Goal: Check status: Check status

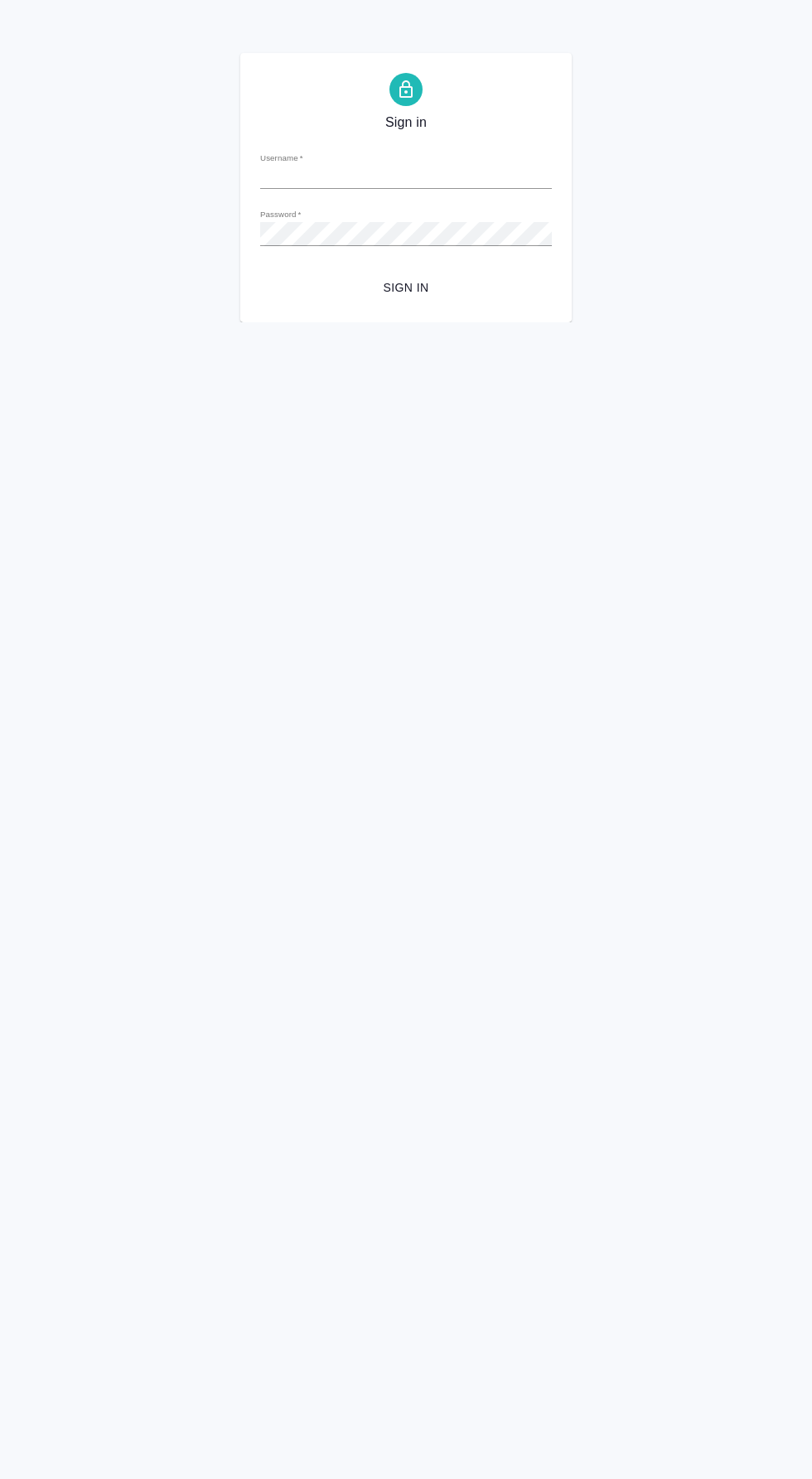
type input "[EMAIL_ADDRESS][DOMAIN_NAME]"
click at [438, 286] on span "Sign in" at bounding box center [406, 288] width 265 height 20
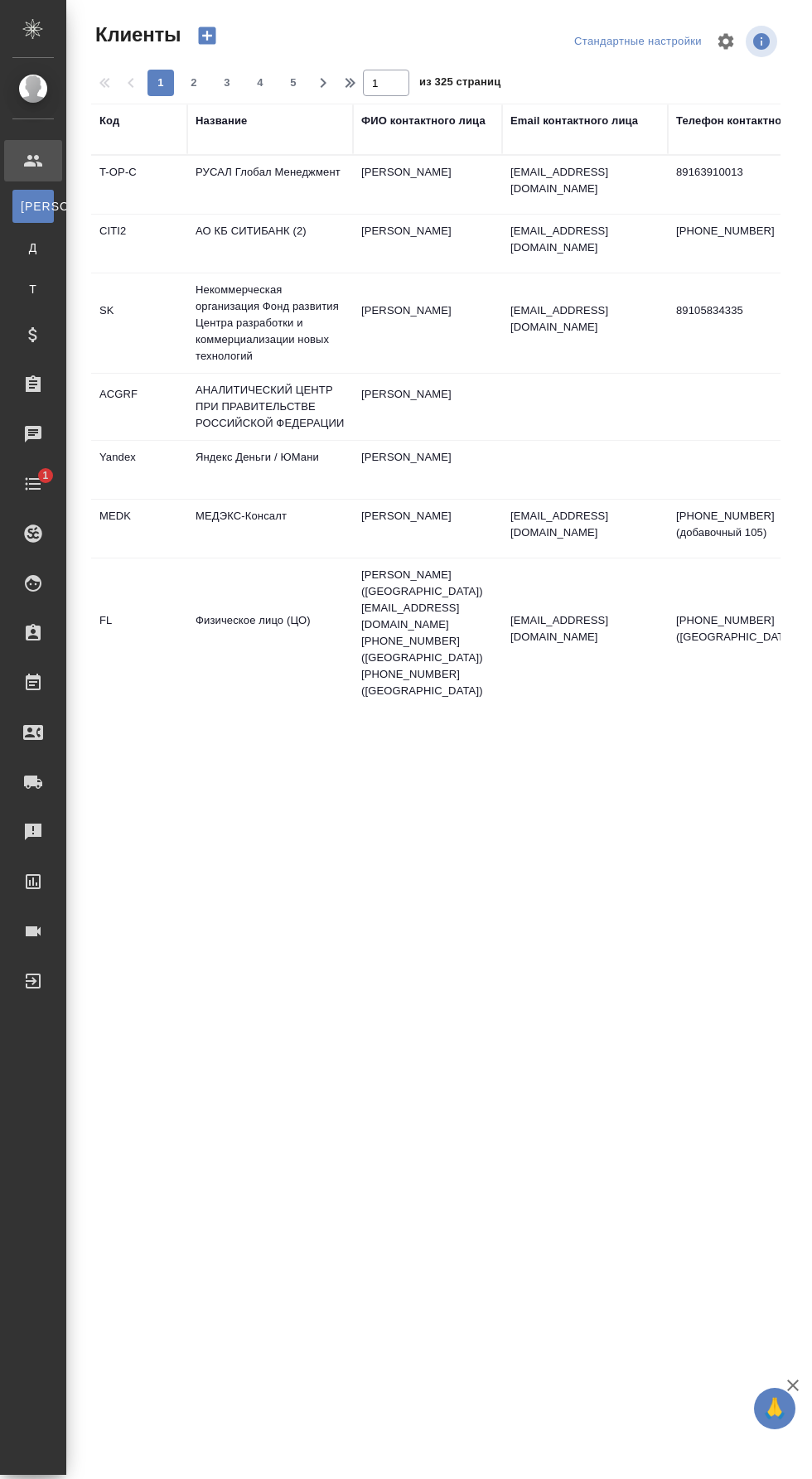
select select "RU"
click at [33, 389] on div "Заказы" at bounding box center [13, 384] width 41 height 24
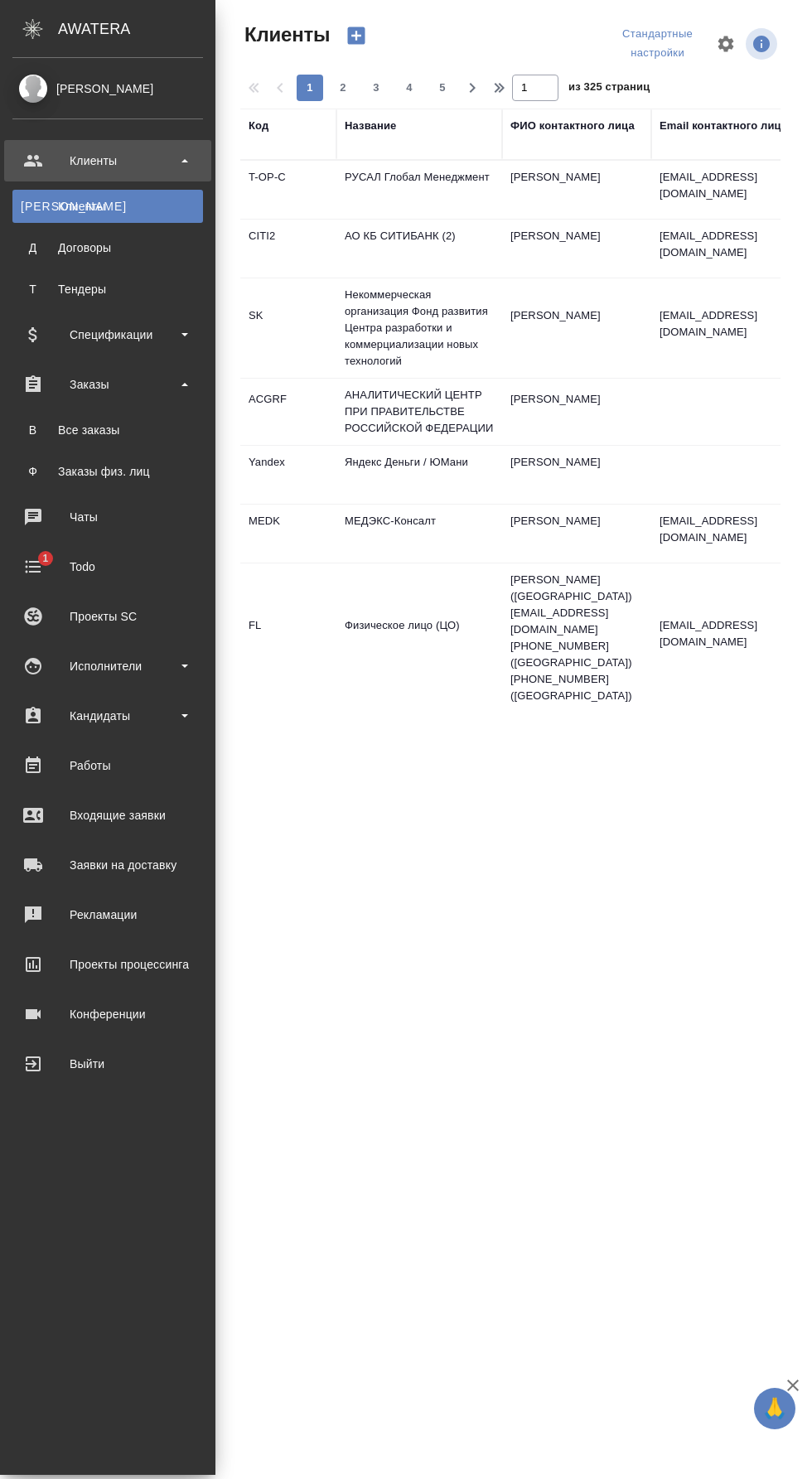
click at [164, 435] on div "Все заказы" at bounding box center [107, 430] width 174 height 17
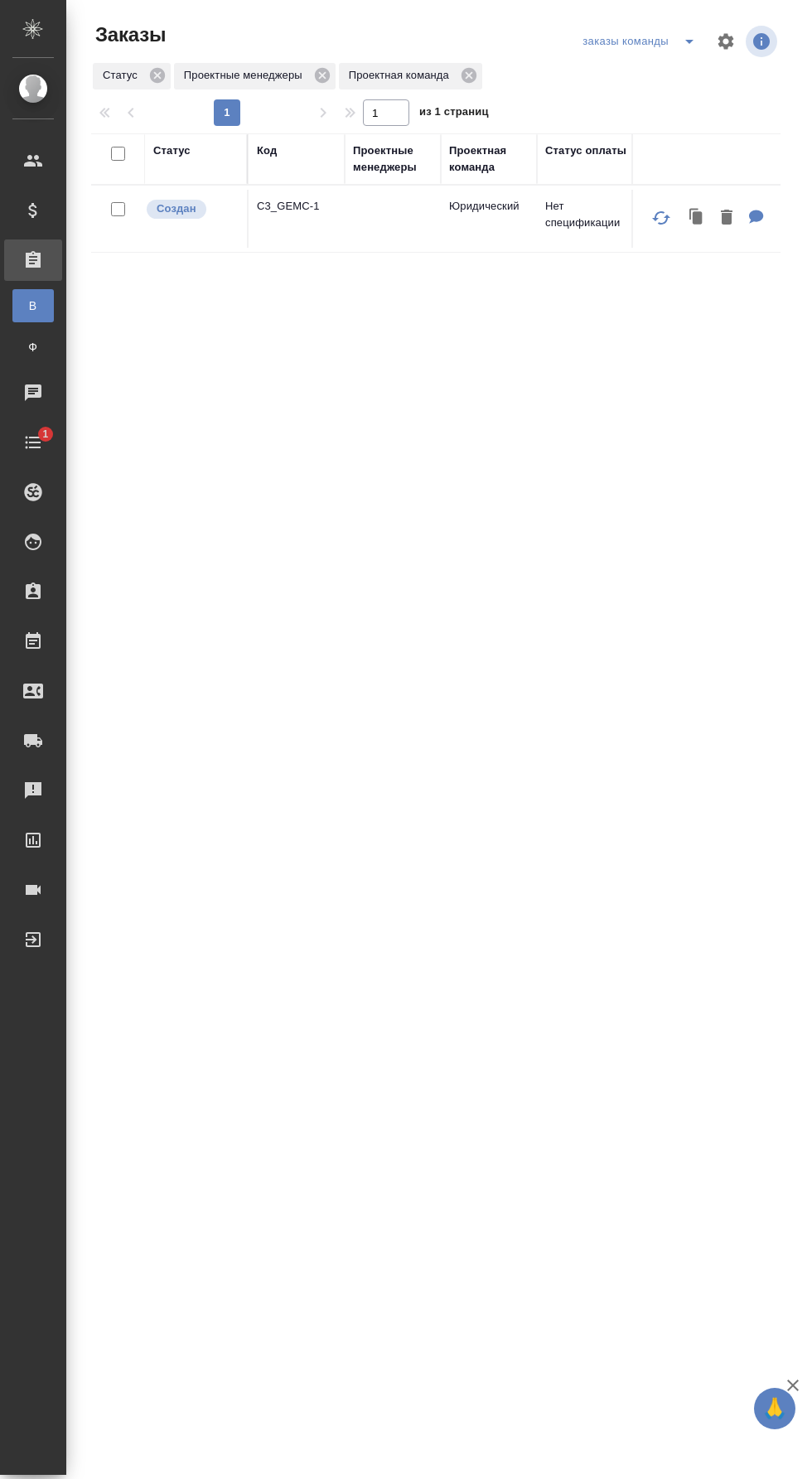
click at [683, 41] on icon "split button" at bounding box center [689, 41] width 19 height 19
click at [660, 102] on li "для раздачи" at bounding box center [639, 100] width 133 height 26
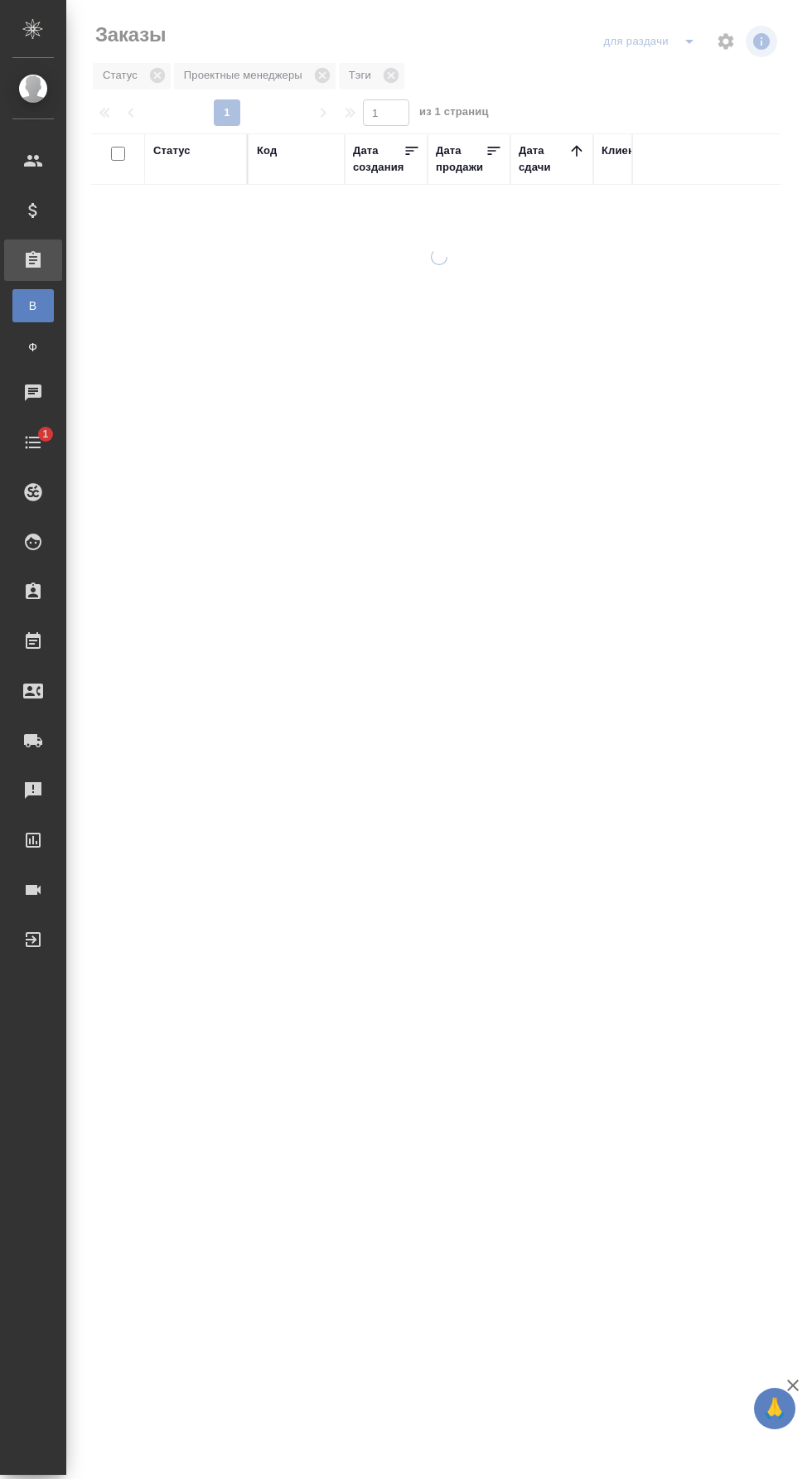
click at [681, 40] on icon "split button" at bounding box center [689, 41] width 19 height 19
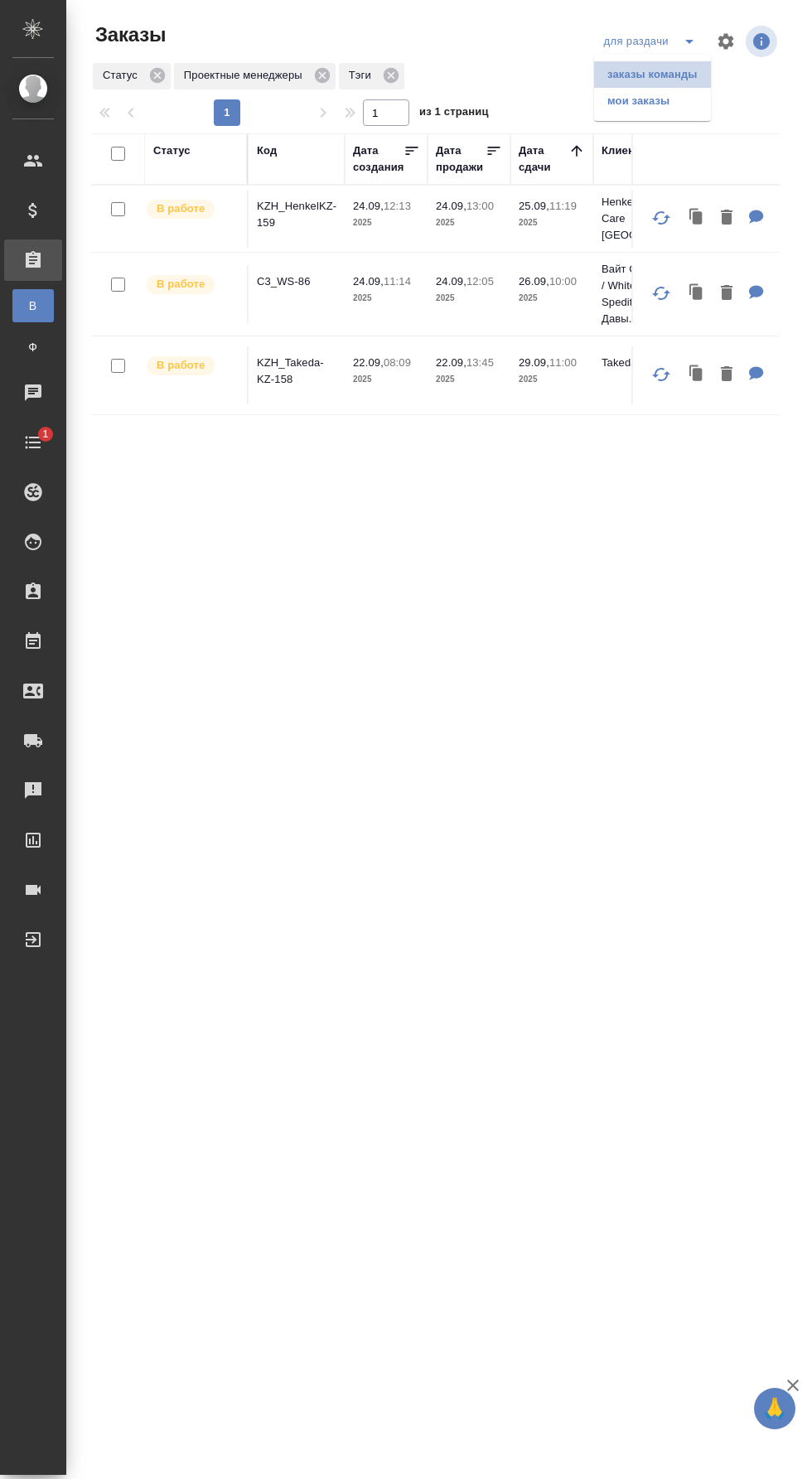
click at [701, 78] on li "заказы команды" at bounding box center [652, 74] width 117 height 26
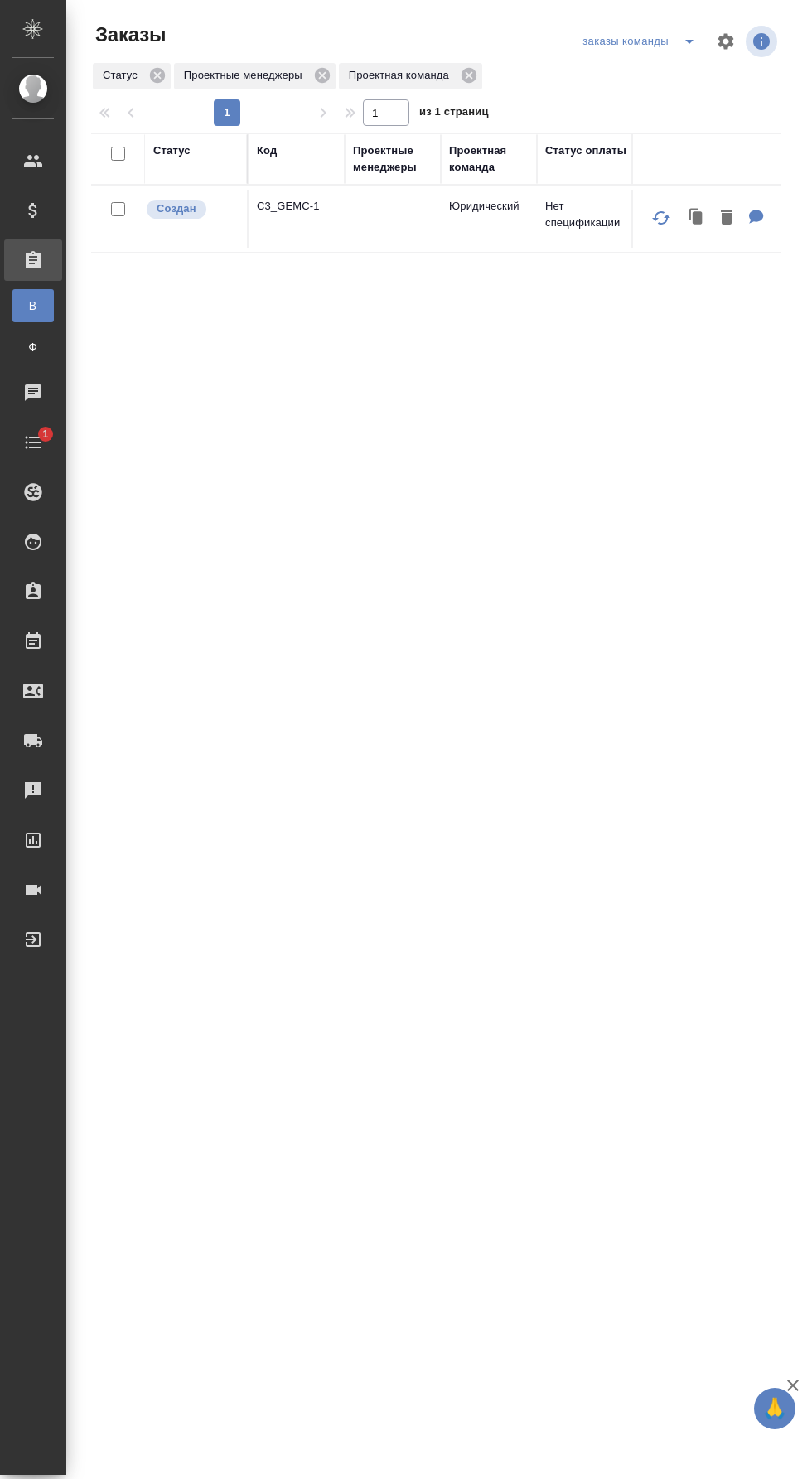
scroll to position [7, 0]
click at [648, 48] on div "заказы команды" at bounding box center [678, 41] width 202 height 40
click at [687, 40] on icon "split button" at bounding box center [689, 42] width 8 height 4
click at [662, 74] on li "мои заказы" at bounding box center [639, 74] width 133 height 26
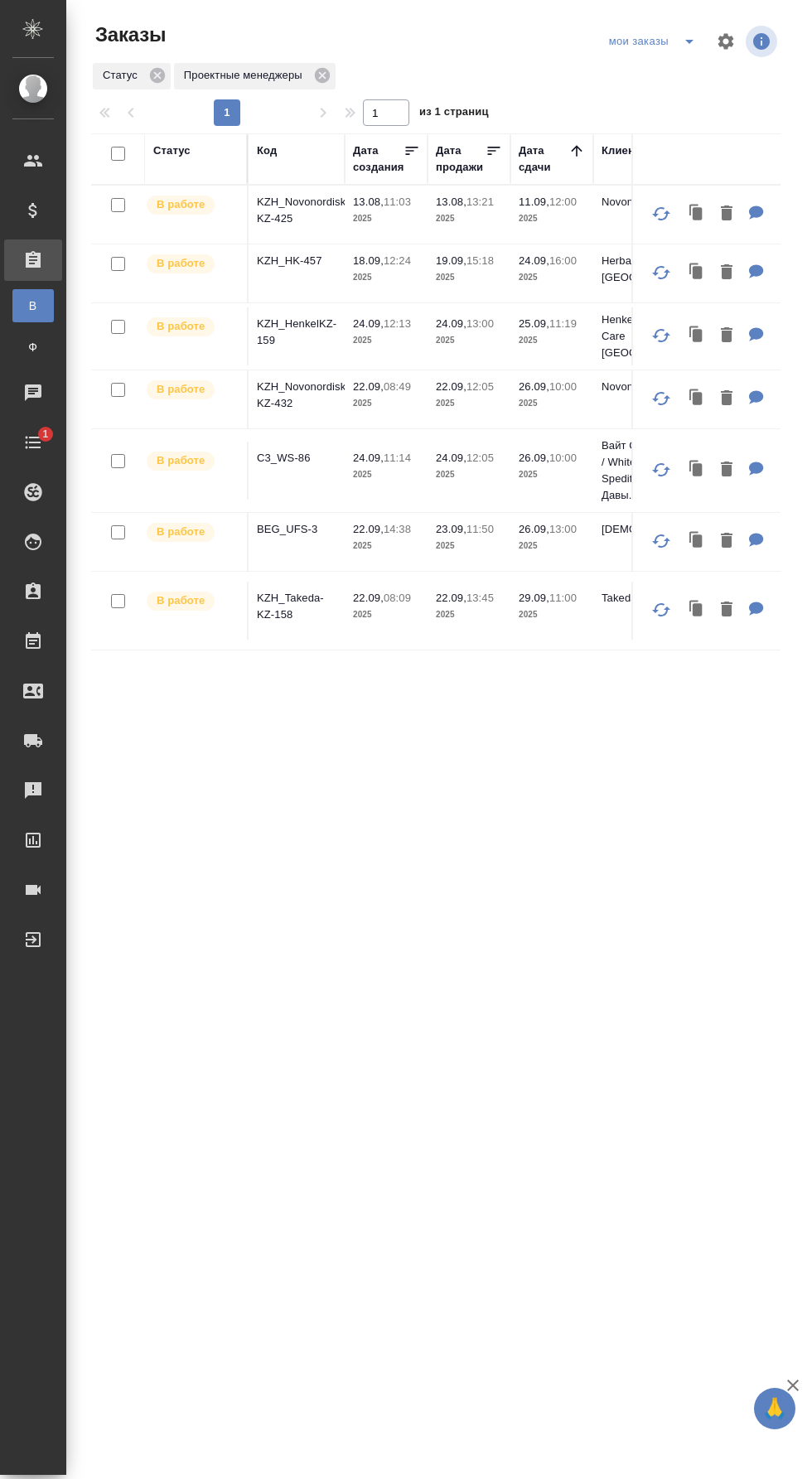
click at [317, 319] on p "KZH_HenkelKZ-159" at bounding box center [296, 332] width 80 height 33
click at [295, 452] on p "C3_WS-86" at bounding box center [296, 457] width 80 height 17
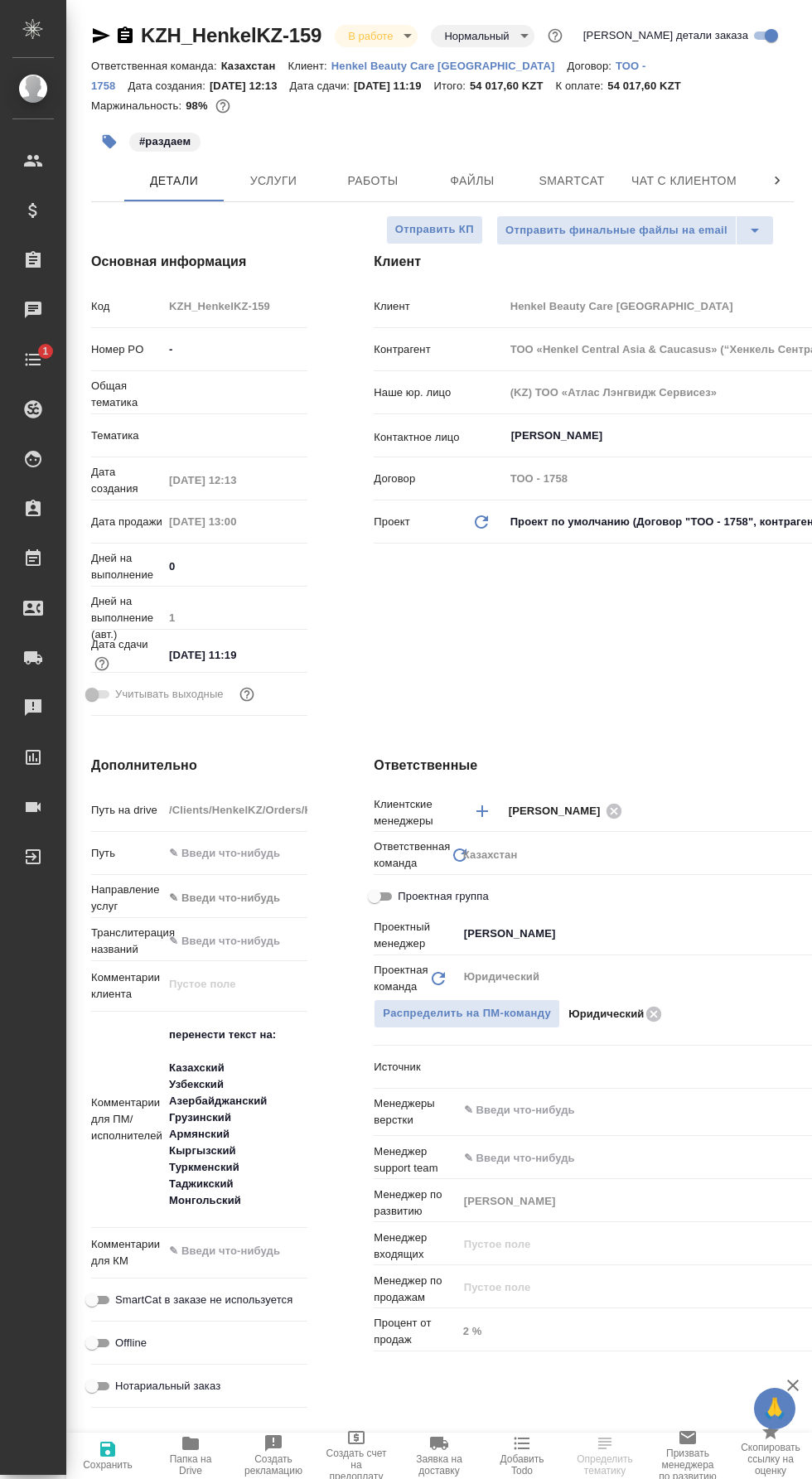
select select "RU"
click at [397, 173] on span "Работы" at bounding box center [373, 180] width 80 height 20
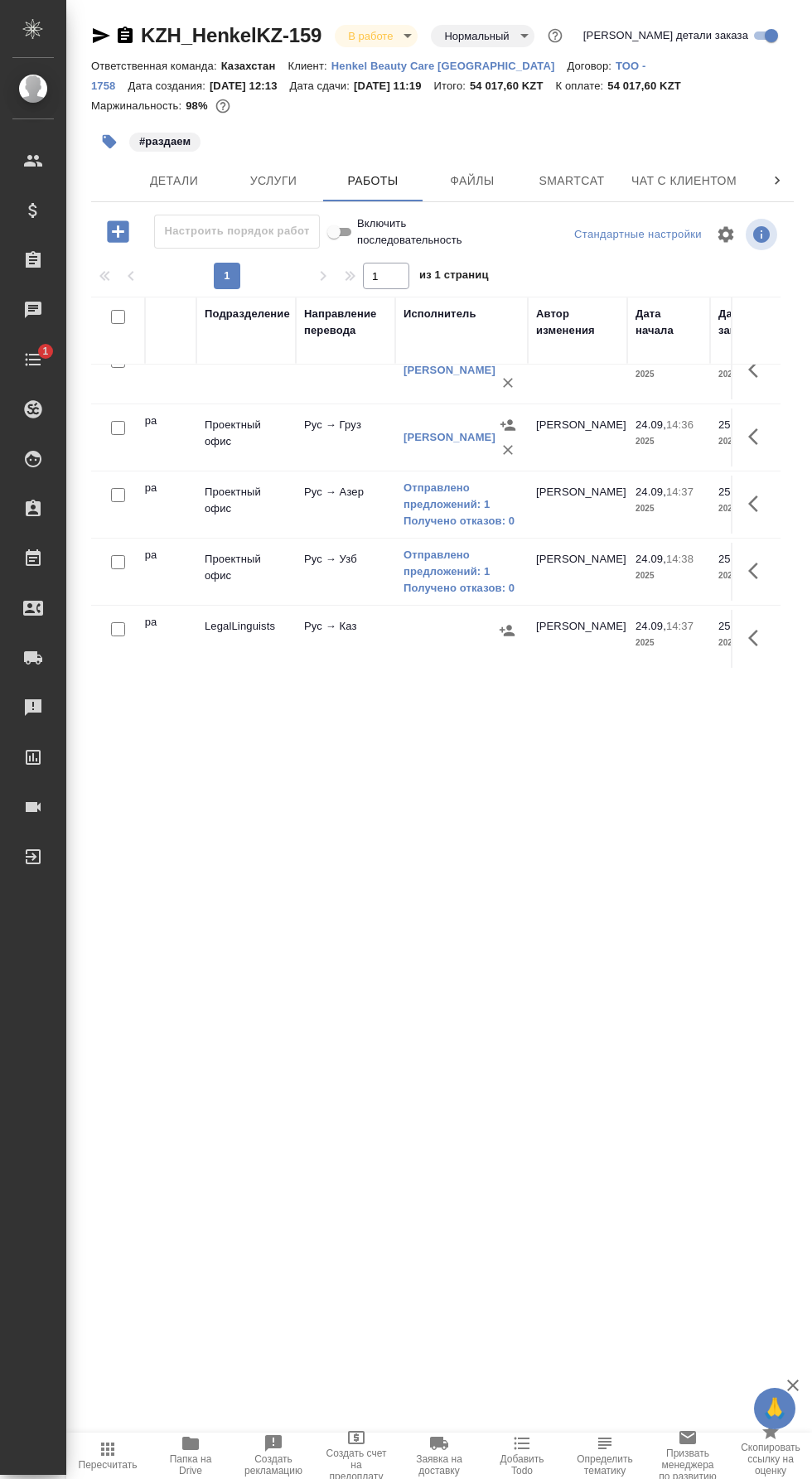
scroll to position [296, 325]
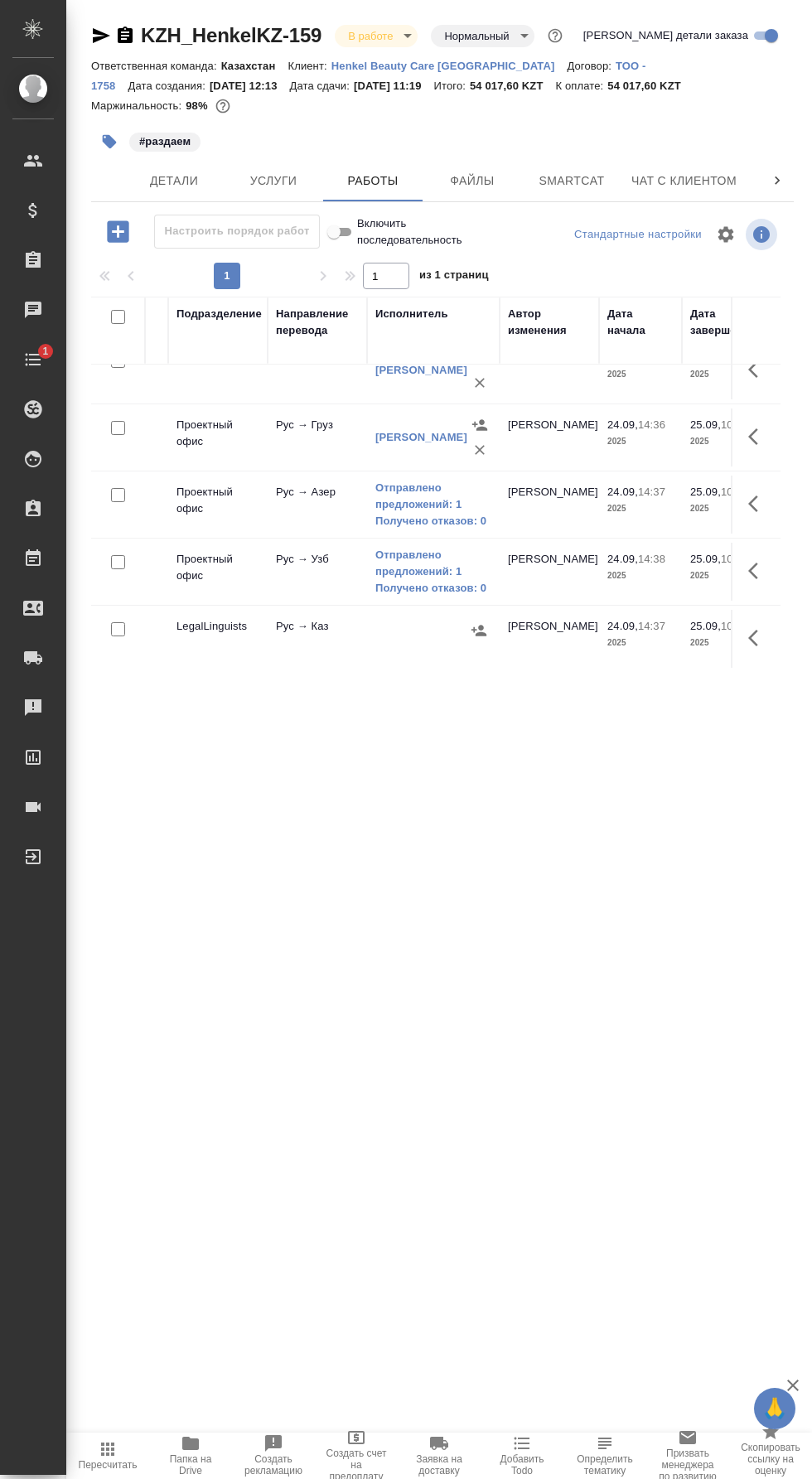
click at [478, 627] on icon "button" at bounding box center [479, 630] width 17 height 17
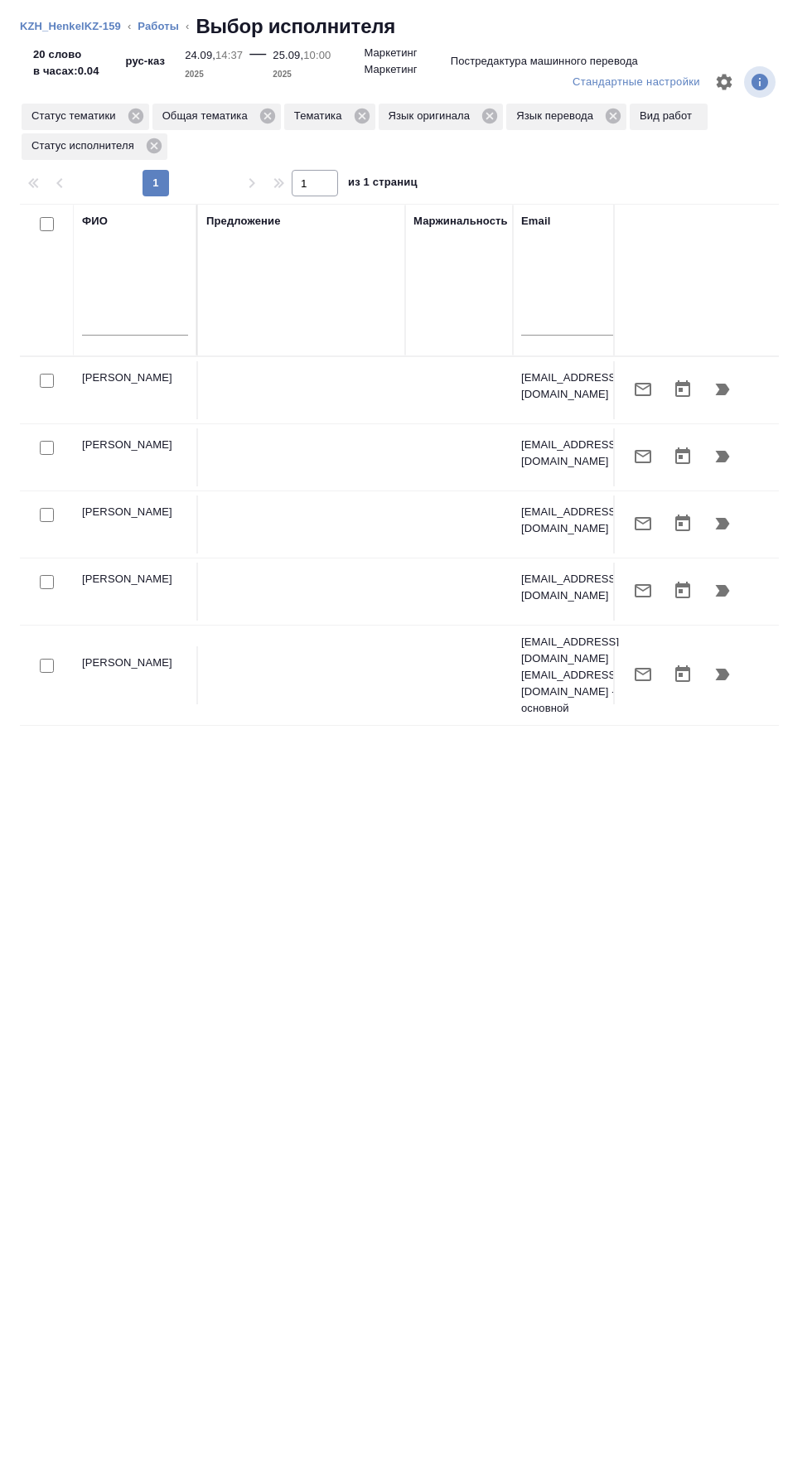
click at [722, 389] on icon "button" at bounding box center [722, 389] width 14 height 12
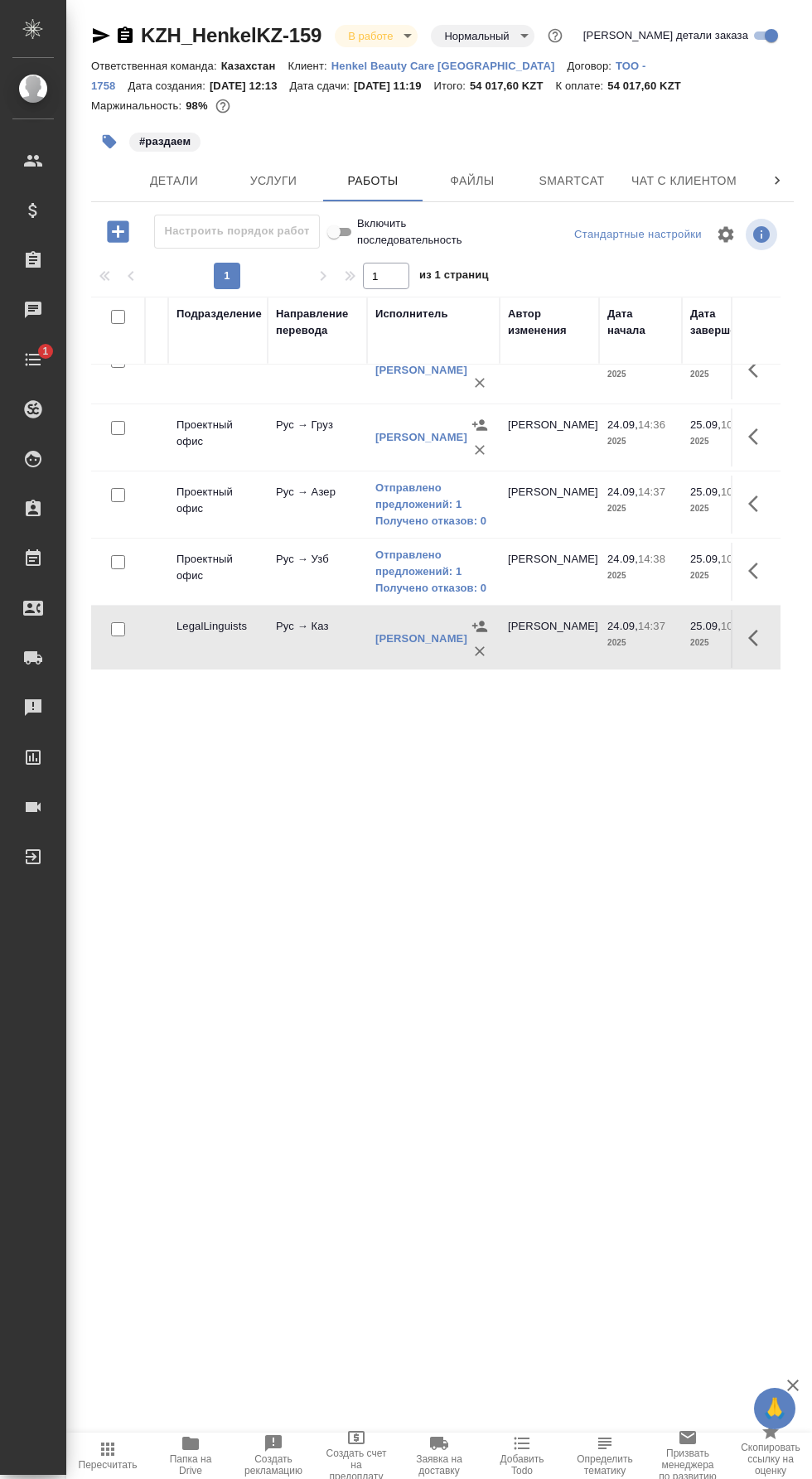
click at [567, 179] on span "Smartcat" at bounding box center [572, 180] width 80 height 20
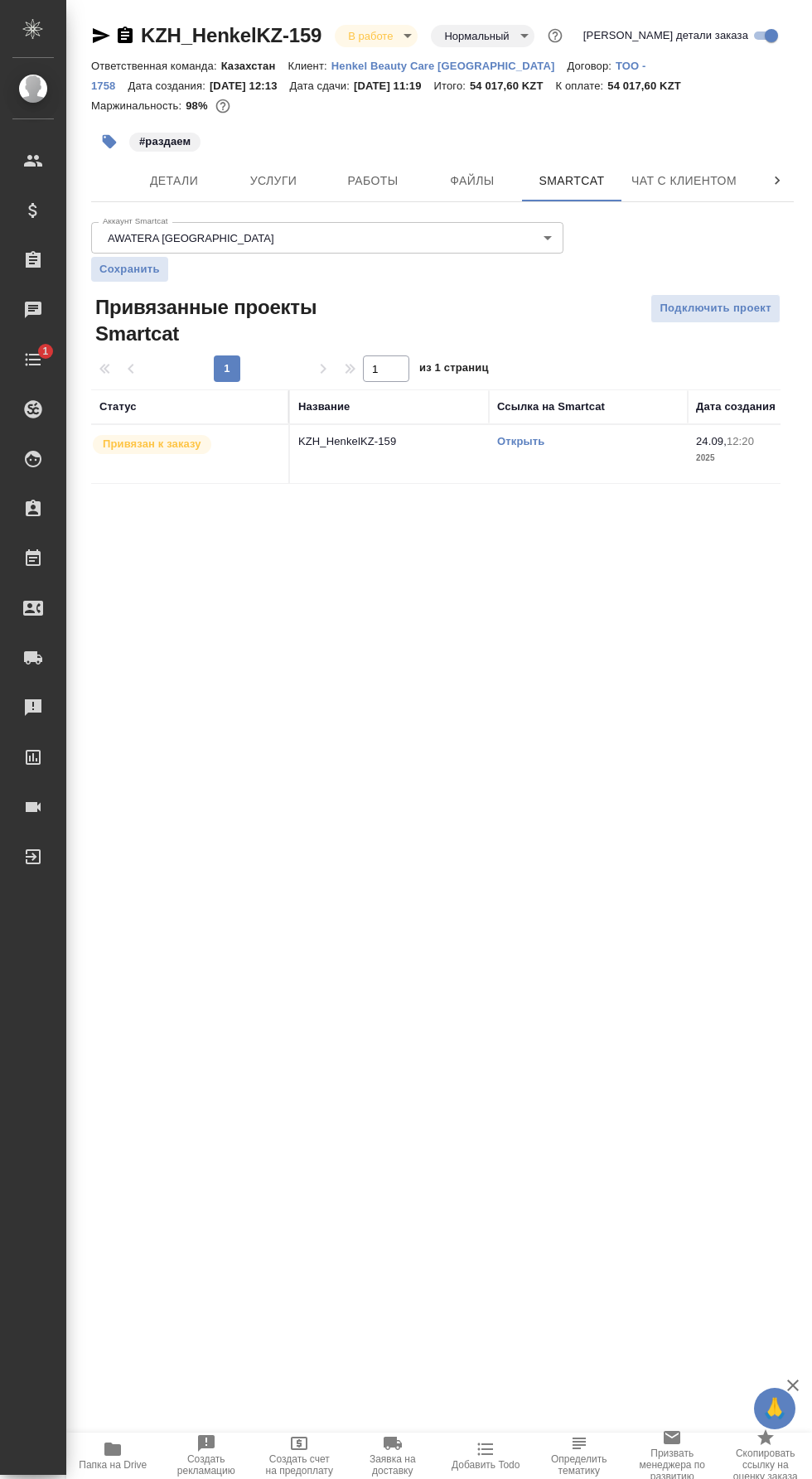
click at [537, 436] on link "Открыть" at bounding box center [521, 441] width 47 height 13
click at [536, 441] on link "Открыть" at bounding box center [521, 441] width 47 height 13
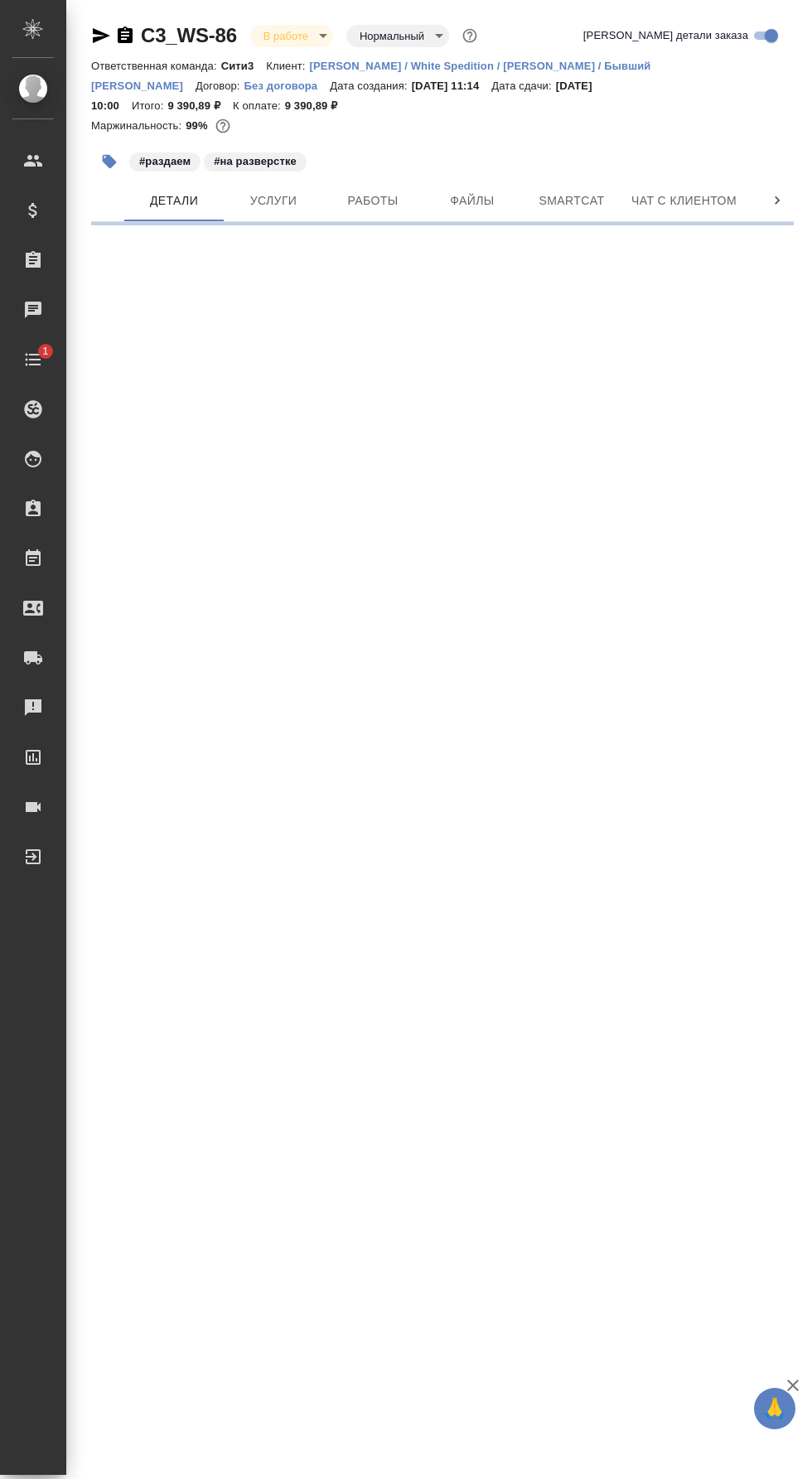
click at [372, 190] on span "Работы" at bounding box center [373, 200] width 80 height 20
select select "RU"
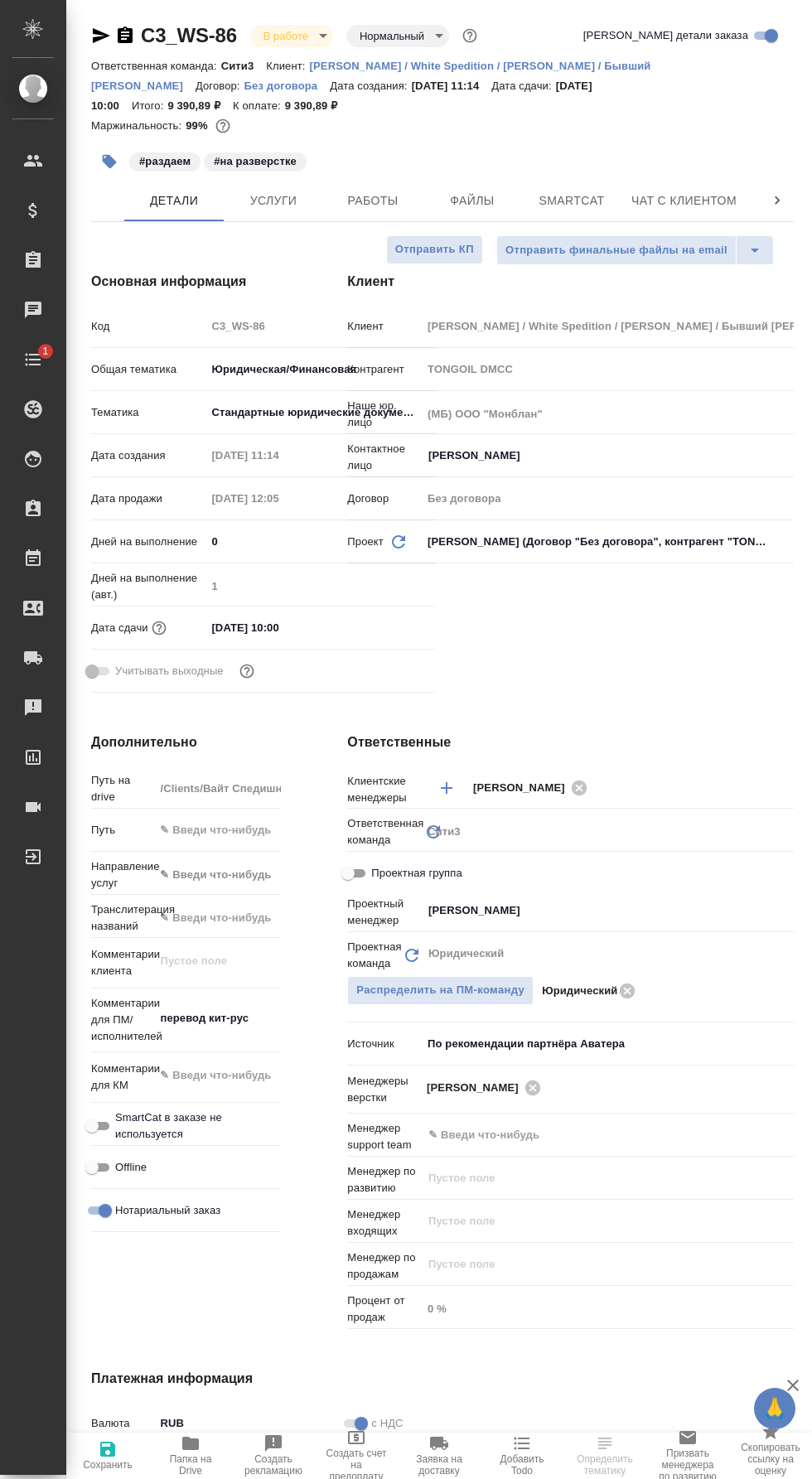
type textarea "x"
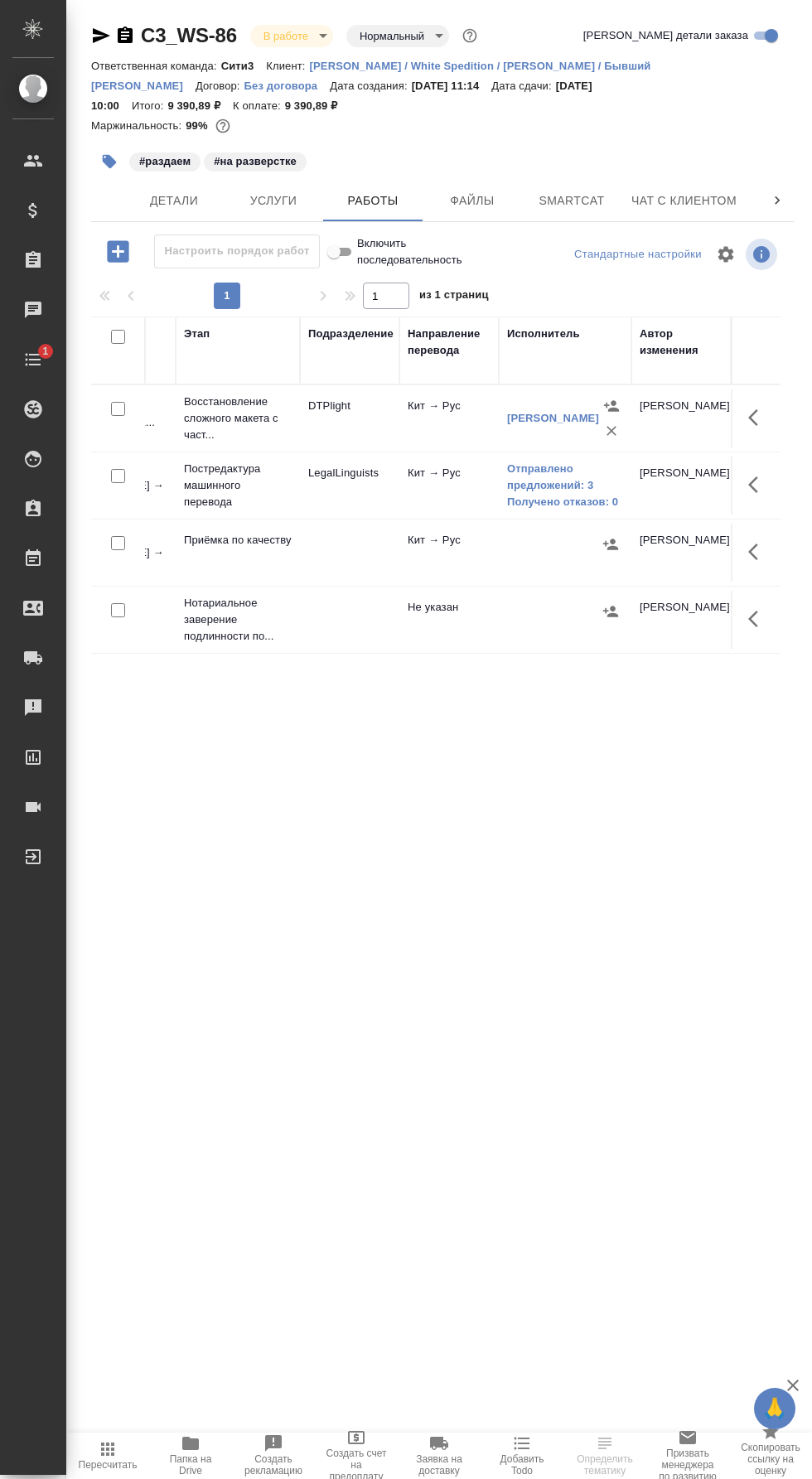
scroll to position [0, 207]
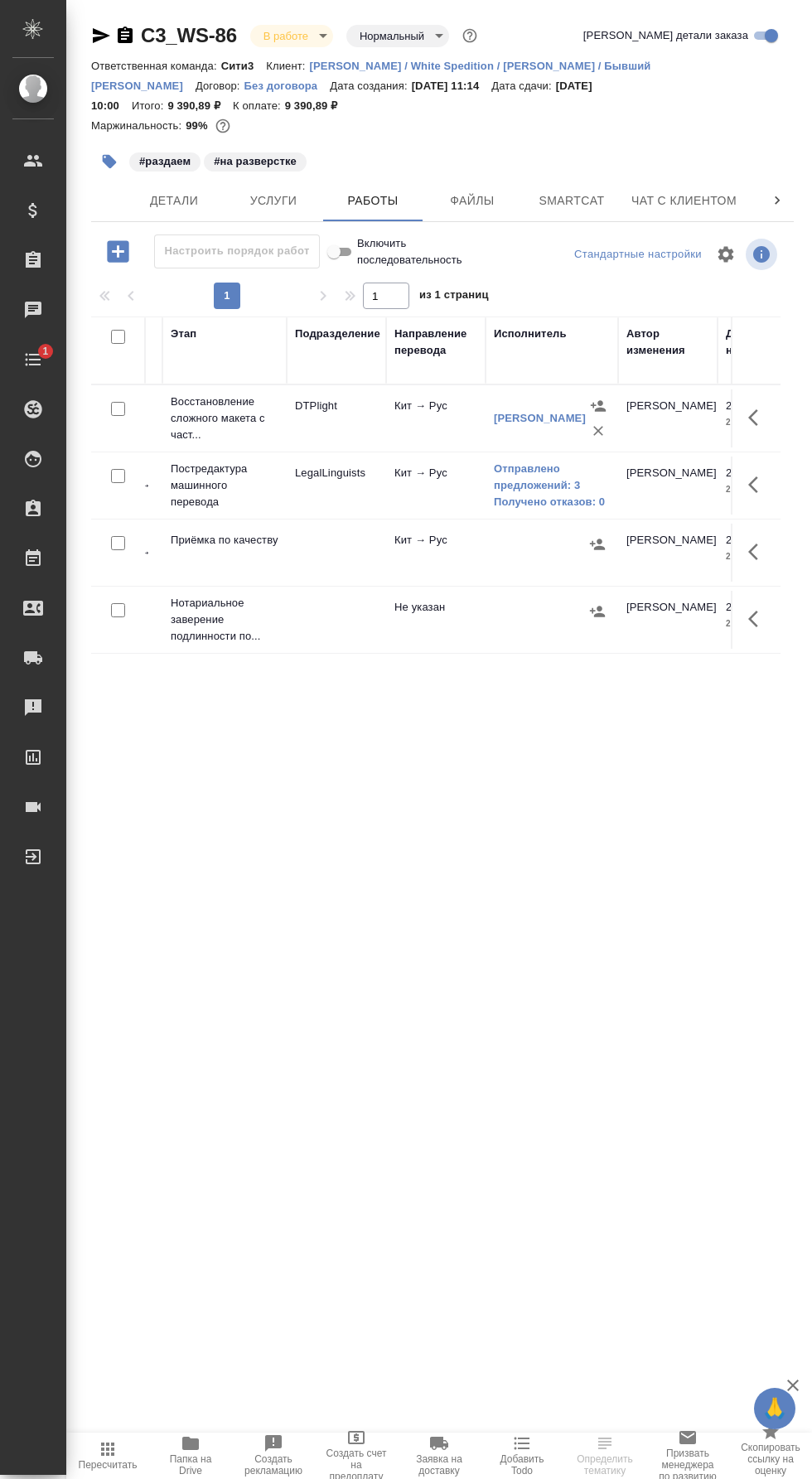
click at [753, 475] on icon "button" at bounding box center [757, 485] width 19 height 19
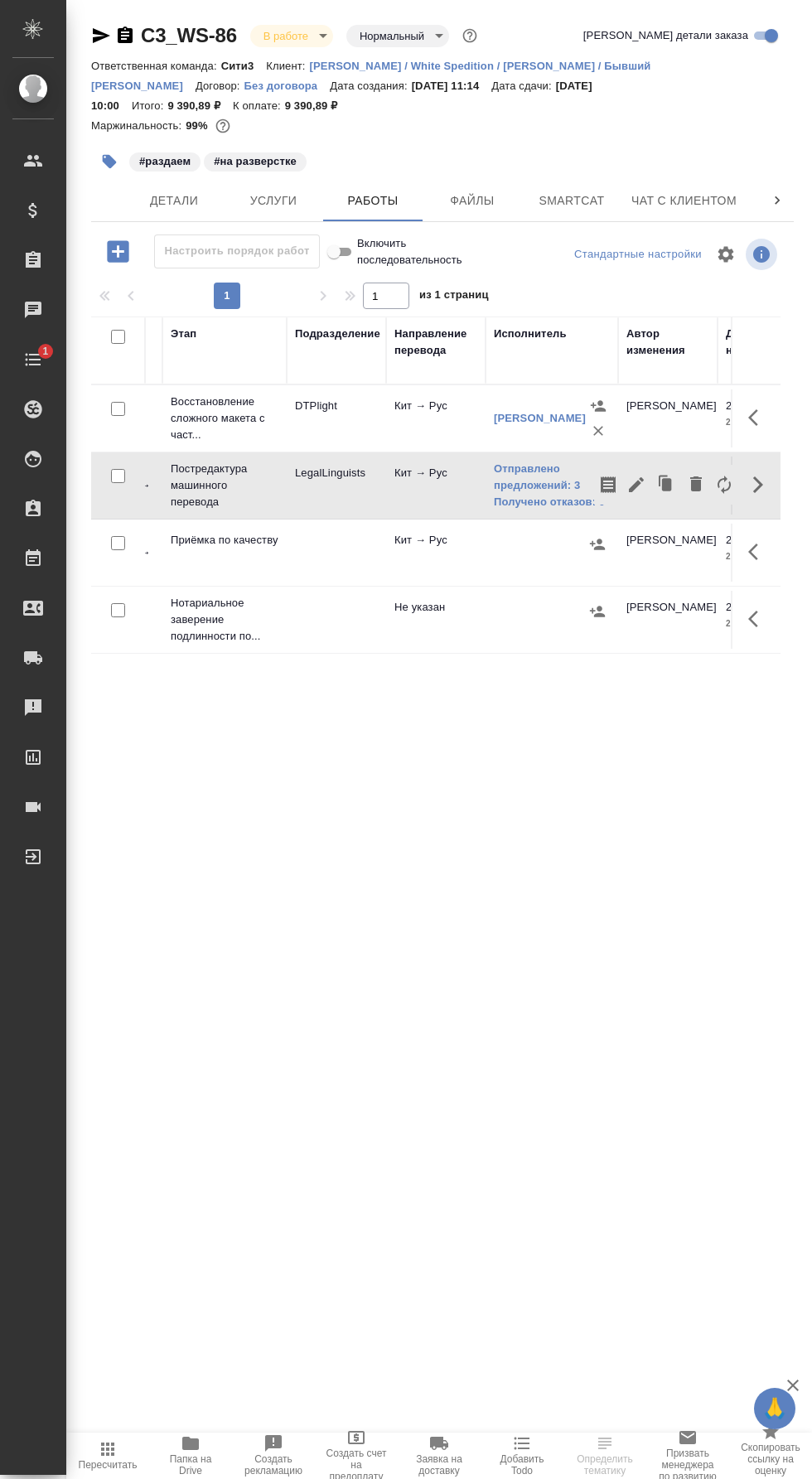
scroll to position [0, 0]
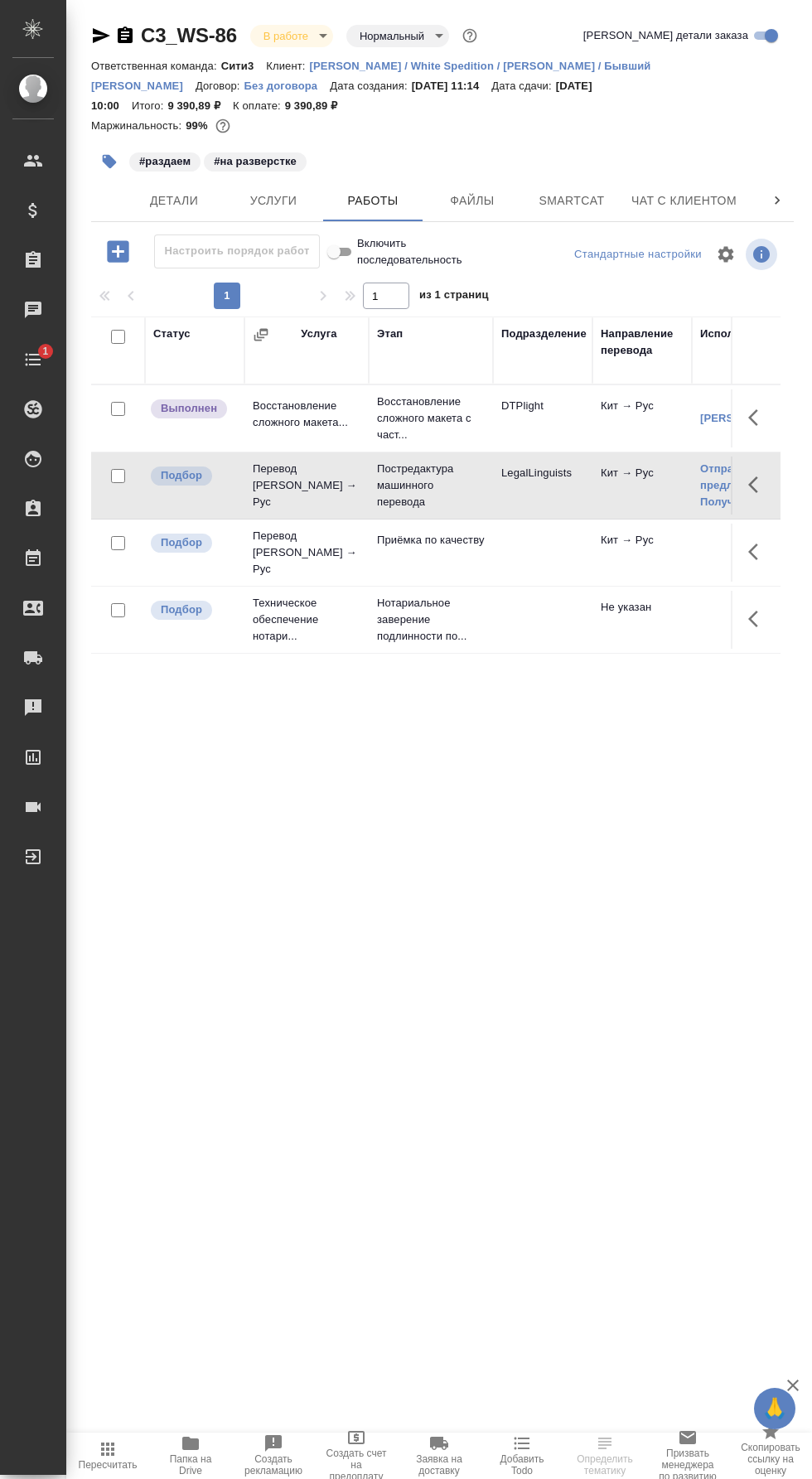
click at [770, 179] on div at bounding box center [777, 200] width 33 height 41
click at [681, 190] on span "Чат" at bounding box center [714, 200] width 80 height 20
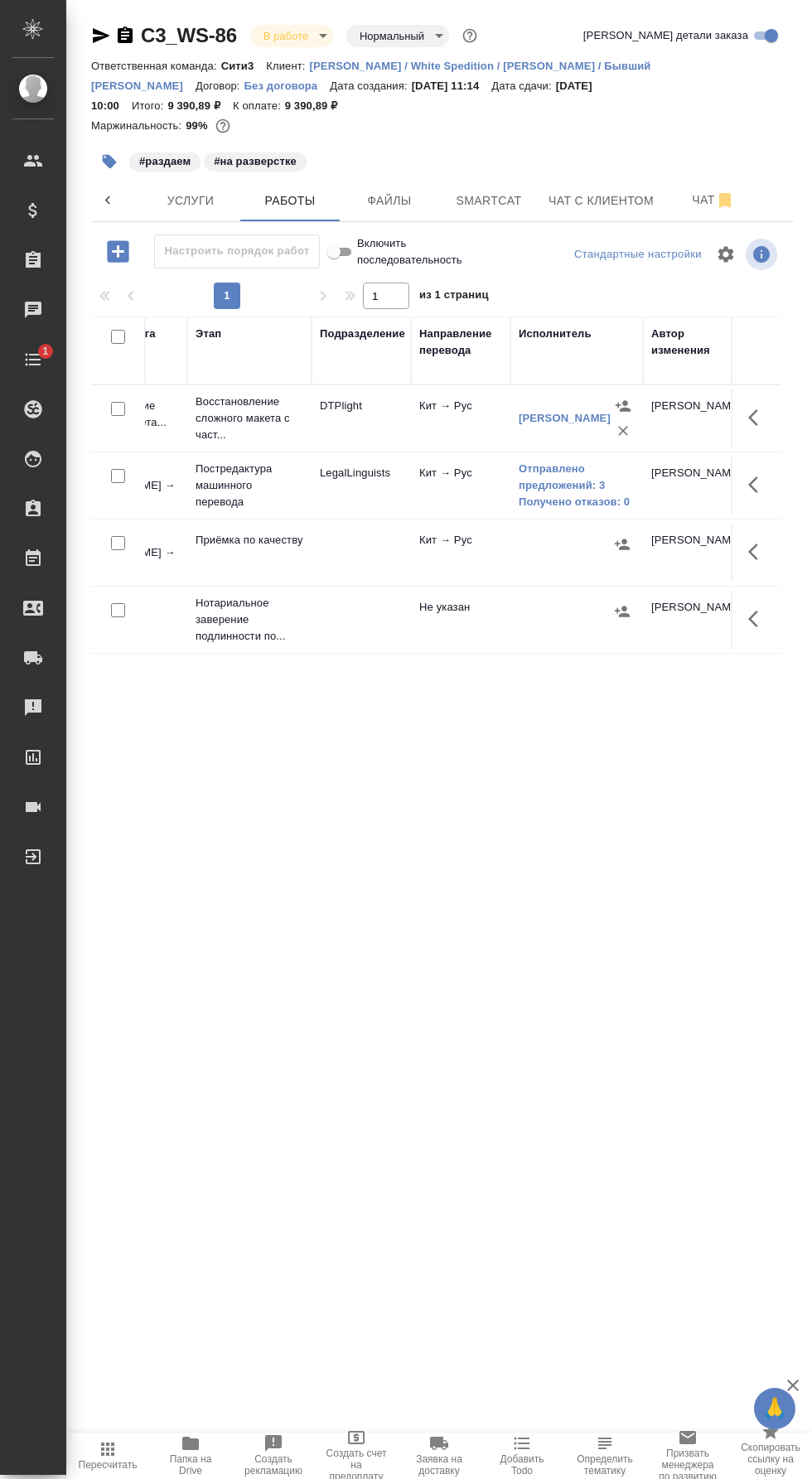
scroll to position [0, 187]
click at [758, 475] on icon "button" at bounding box center [757, 485] width 19 height 19
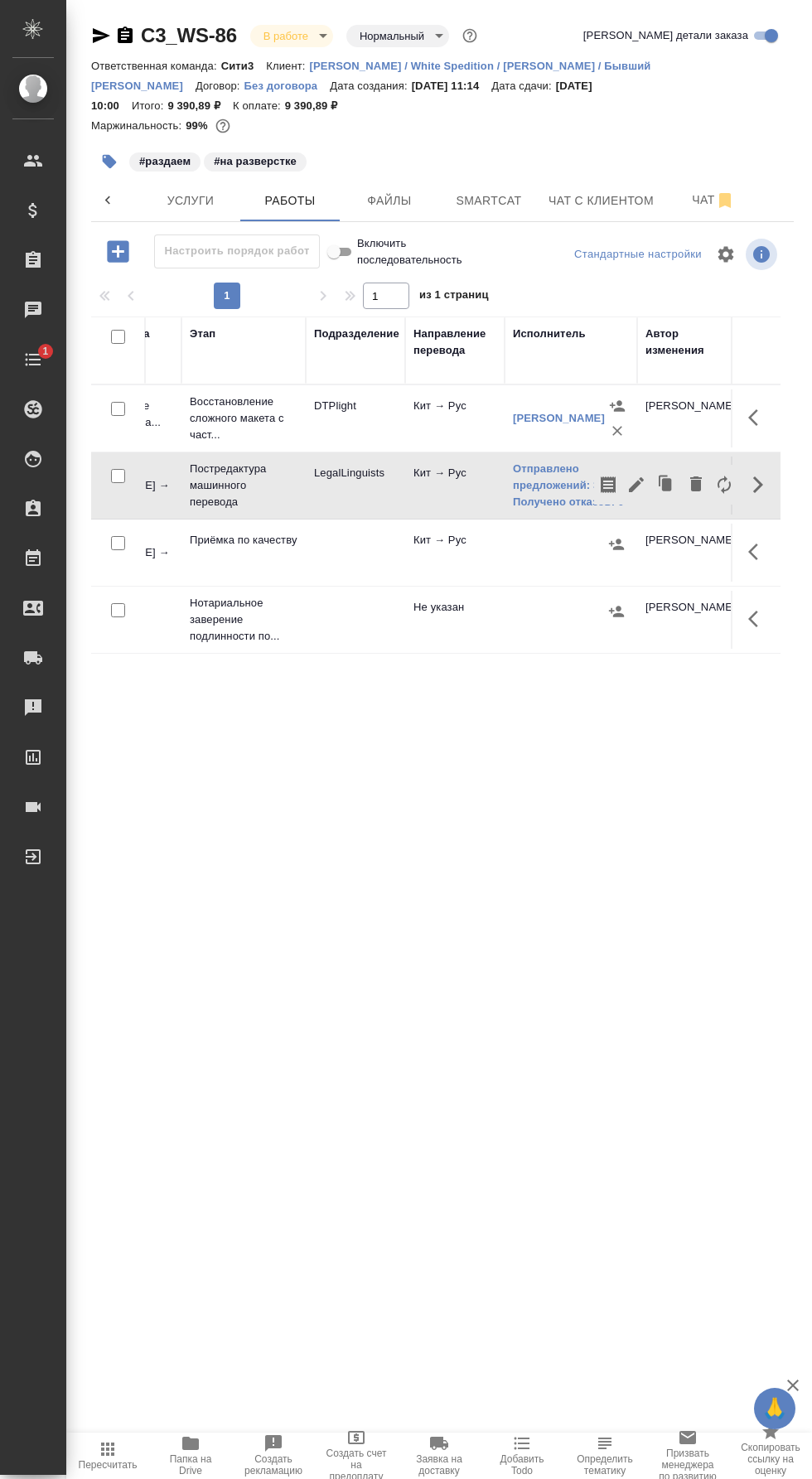
click at [630, 477] on icon "button" at bounding box center [636, 484] width 15 height 15
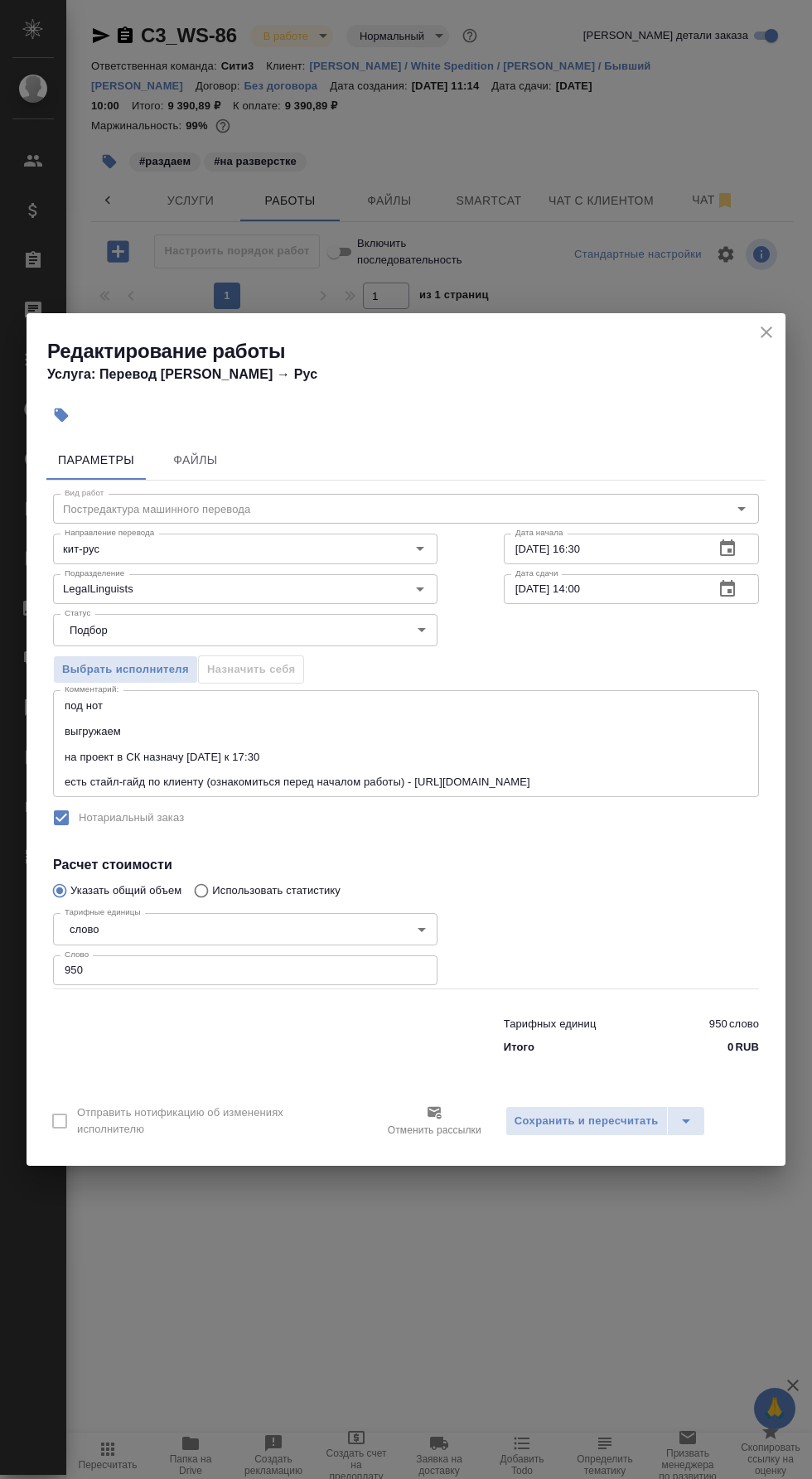
click at [631, 554] on input "[DATE] 16:30" at bounding box center [602, 548] width 197 height 30
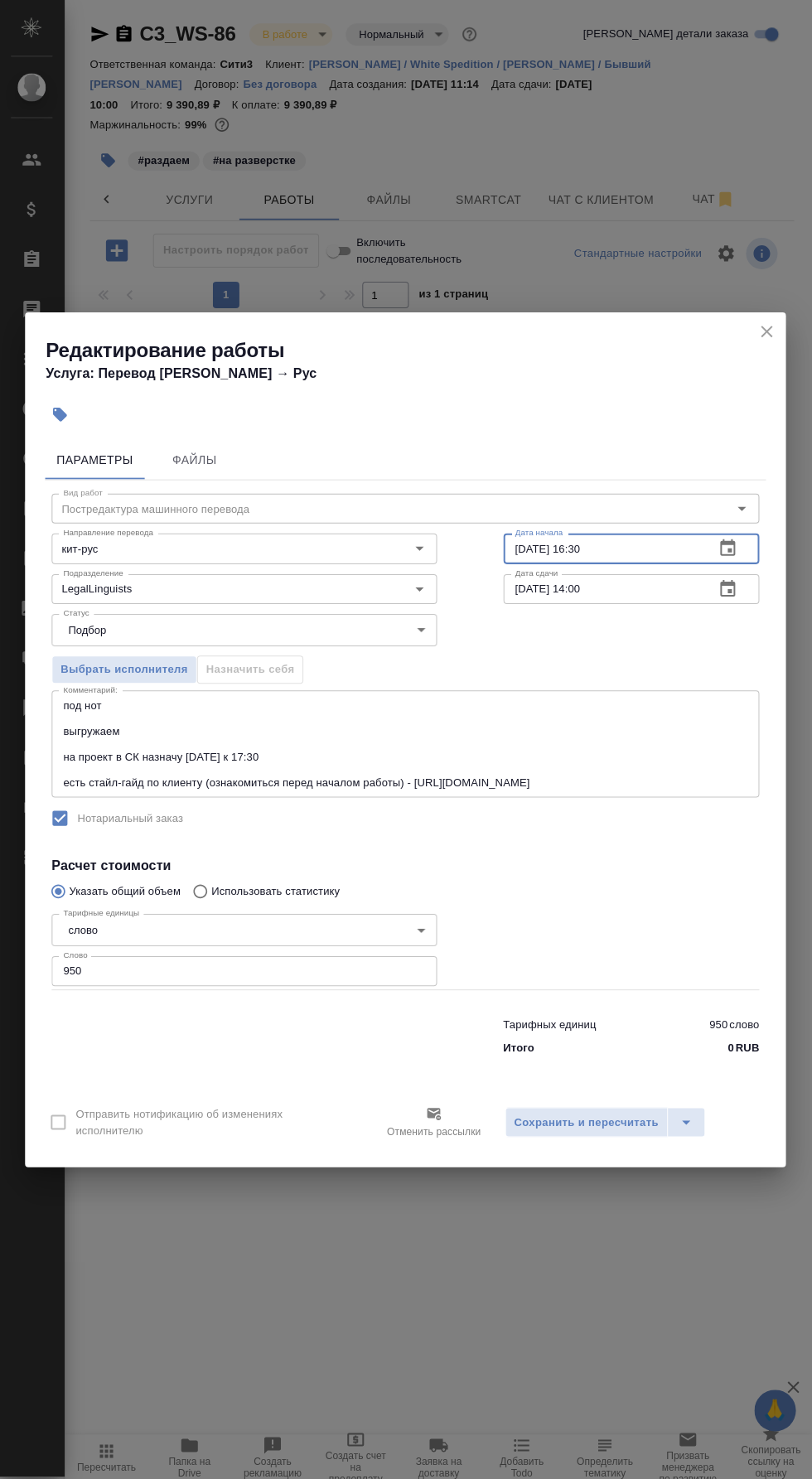
scroll to position [40, 0]
